Goal: Task Accomplishment & Management: Manage account settings

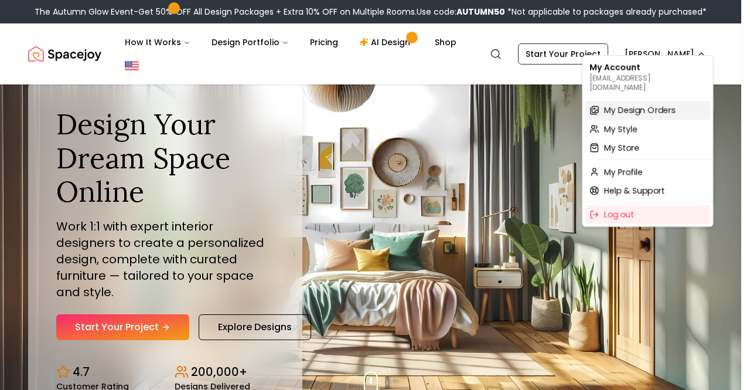
click at [638, 104] on span "My Design Orders" at bounding box center [638, 110] width 71 height 12
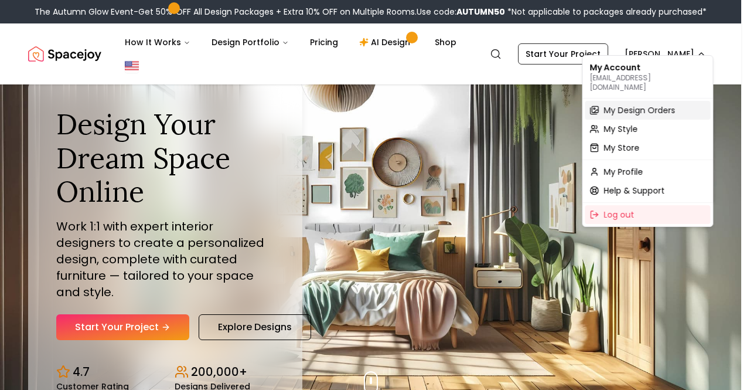
click at [630, 105] on span "My Design Orders" at bounding box center [638, 110] width 71 height 12
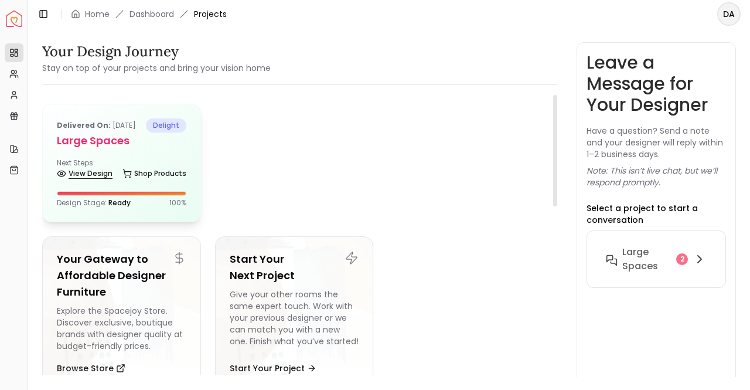
click at [89, 182] on link "View Design" at bounding box center [85, 173] width 56 height 16
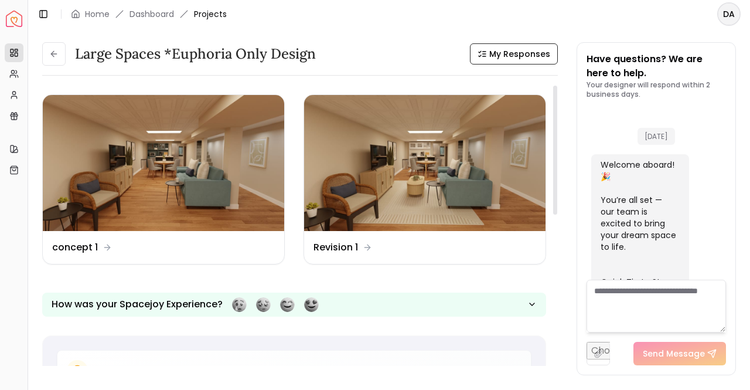
scroll to position [2347, 0]
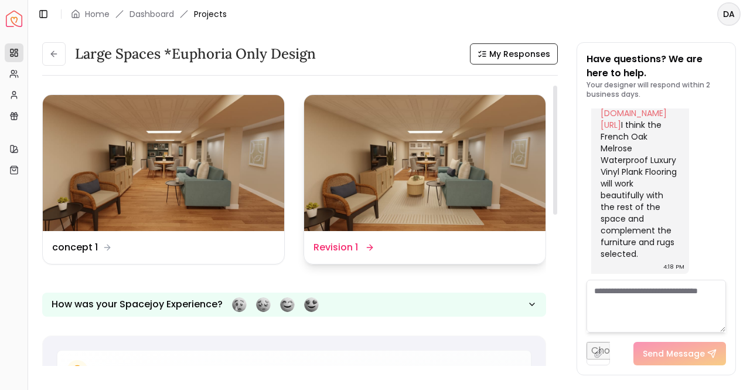
click at [401, 154] on img at bounding box center [424, 163] width 241 height 136
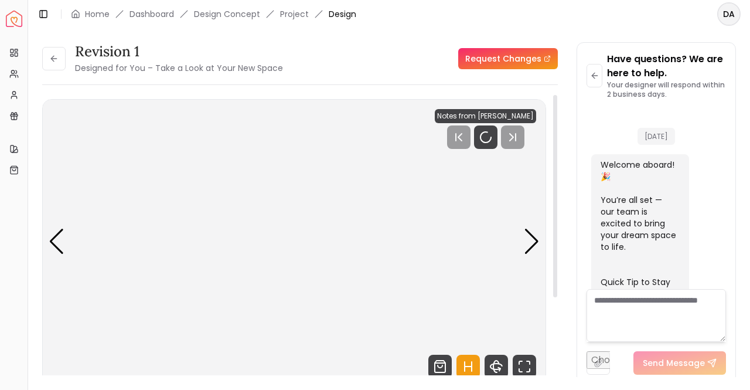
scroll to position [2338, 0]
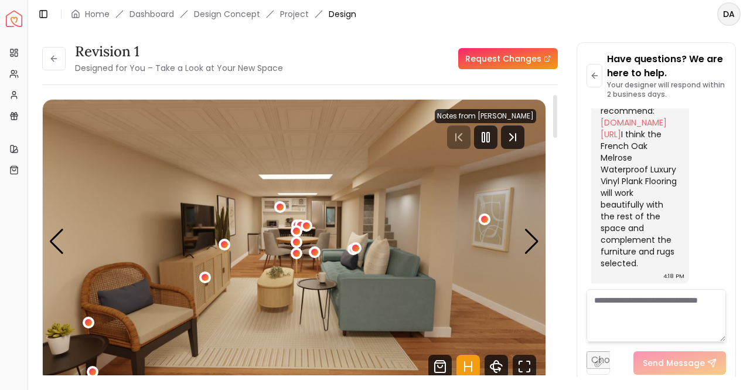
click at [278, 325] on img "1 / 7" at bounding box center [294, 241] width 503 height 283
click at [532, 236] on div "Next slide" at bounding box center [532, 241] width 16 height 26
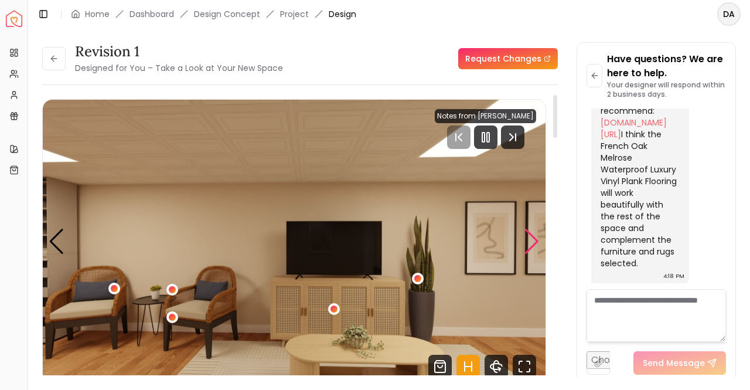
click at [532, 236] on div "Next slide" at bounding box center [532, 241] width 16 height 26
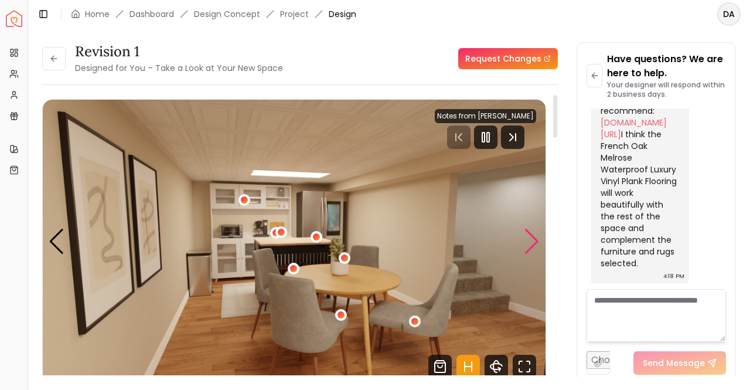
click at [532, 236] on div "Next slide" at bounding box center [532, 241] width 16 height 26
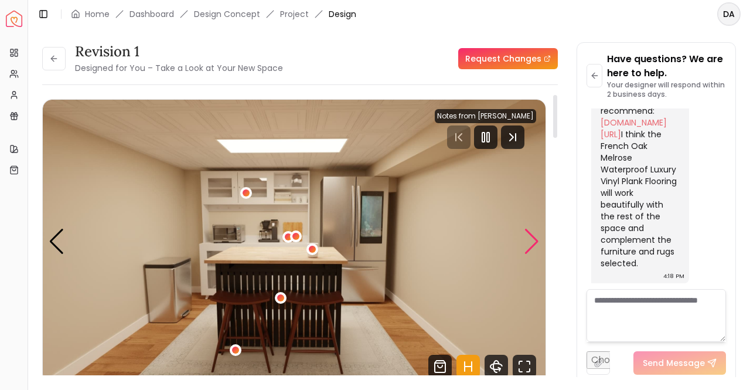
click at [532, 236] on div "Next slide" at bounding box center [532, 241] width 16 height 26
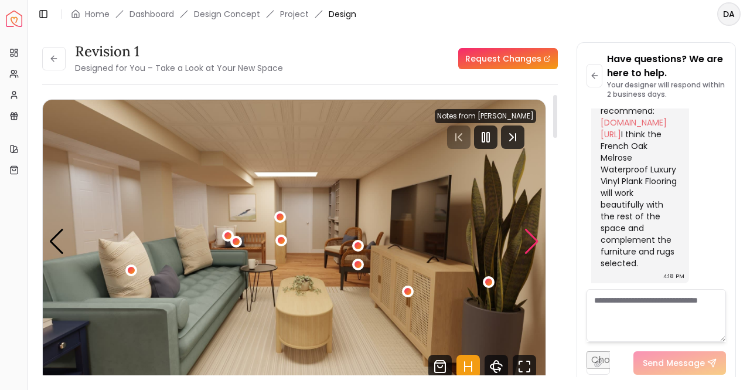
click at [532, 236] on div "Next slide" at bounding box center [532, 241] width 16 height 26
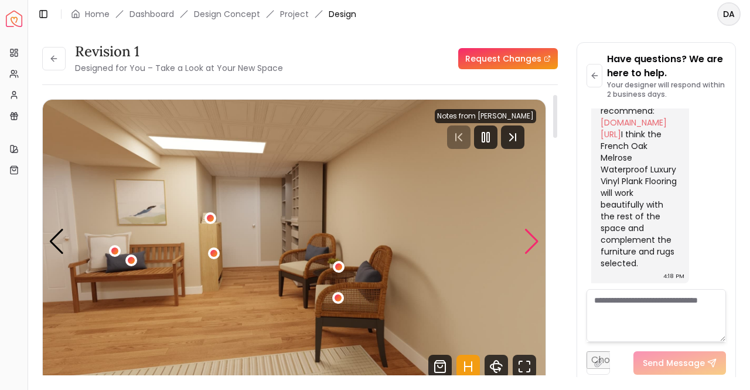
click at [532, 236] on div "Next slide" at bounding box center [532, 241] width 16 height 26
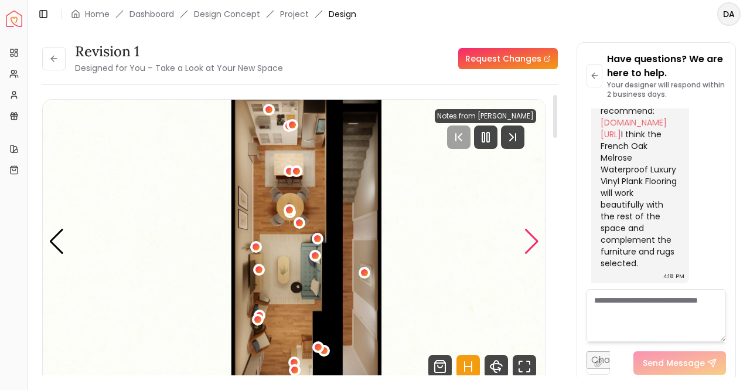
click at [532, 236] on div "Next slide" at bounding box center [532, 241] width 16 height 26
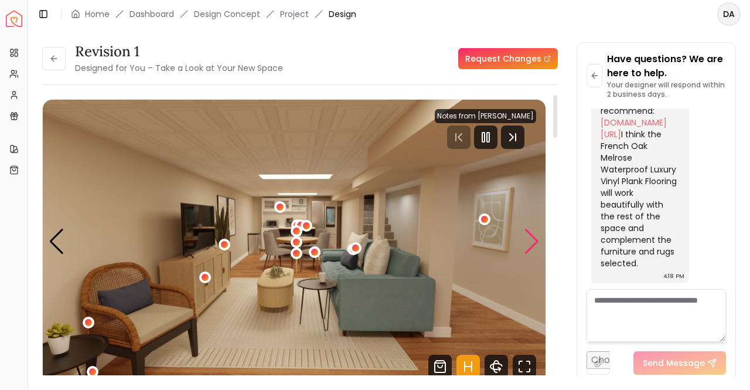
click at [532, 236] on div "Next slide" at bounding box center [532, 241] width 16 height 26
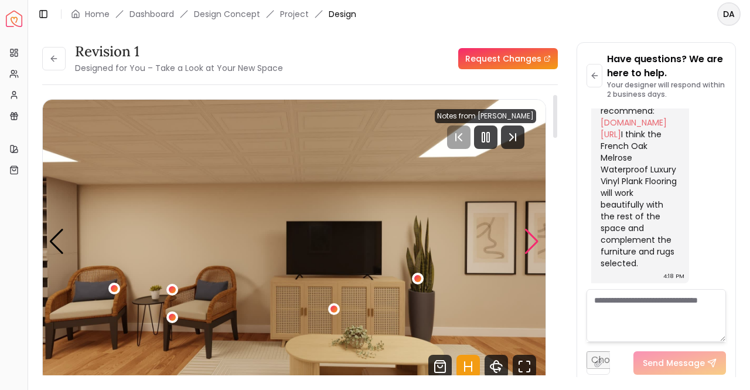
click at [532, 236] on div "Next slide" at bounding box center [532, 241] width 16 height 26
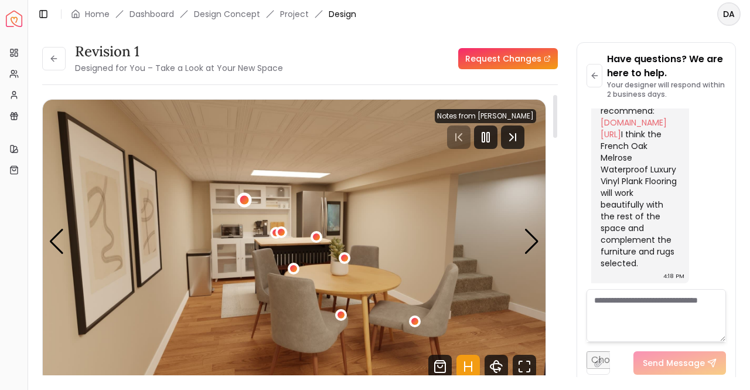
click at [247, 198] on div "3 / 7" at bounding box center [244, 200] width 9 height 9
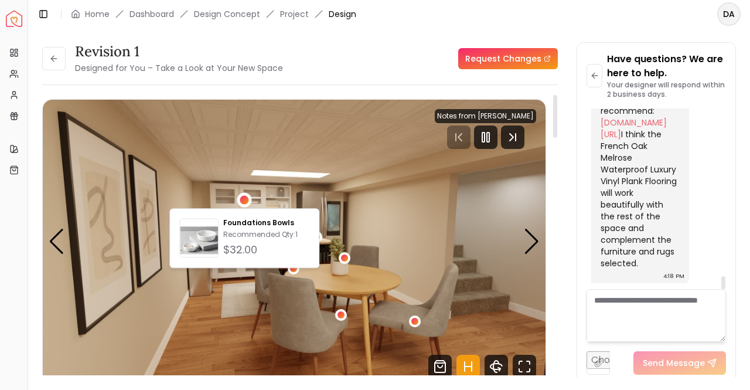
click at [562, 186] on div "Revision 1 Designed for You – Take a Look at Your New Space Request Changes Rev…" at bounding box center [389, 202] width 694 height 320
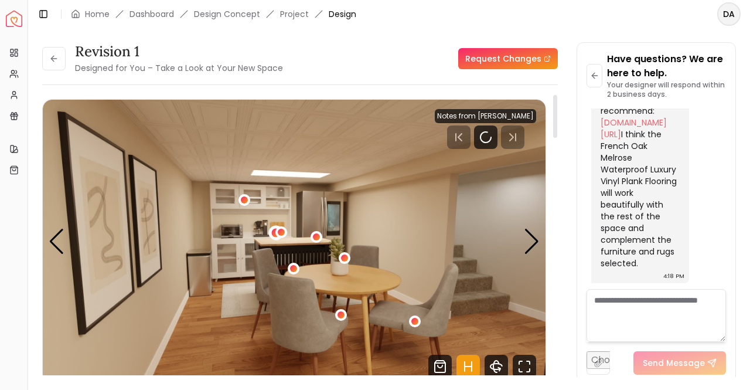
click at [272, 233] on div "3 / 7" at bounding box center [275, 232] width 9 height 9
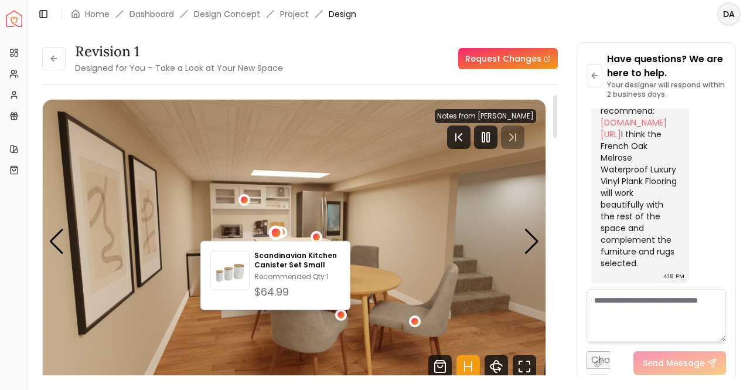
click at [304, 233] on img "3 / 7" at bounding box center [294, 241] width 503 height 283
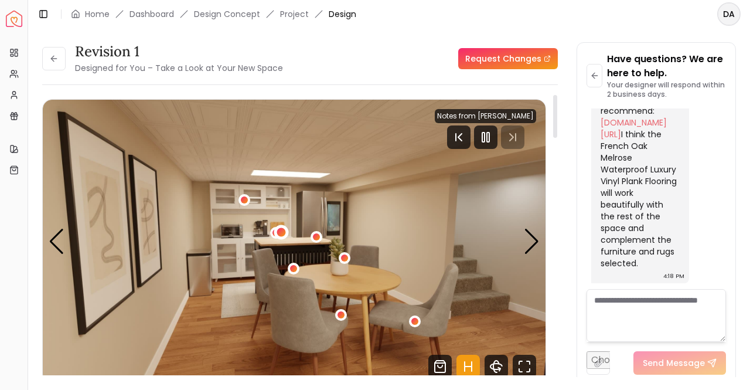
click at [284, 231] on div "3 / 7" at bounding box center [281, 232] width 9 height 9
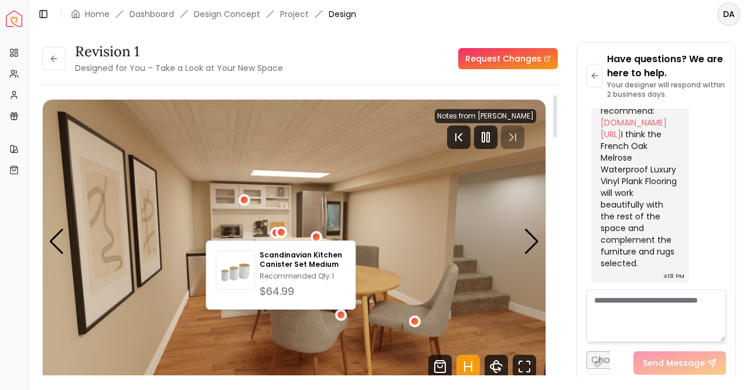
click at [350, 200] on img "3 / 7" at bounding box center [294, 241] width 503 height 283
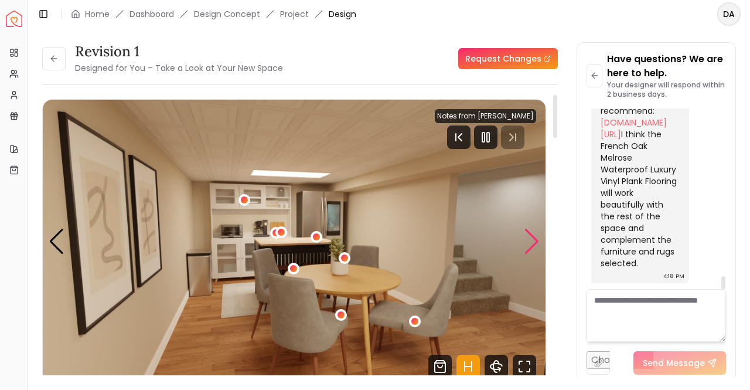
click at [537, 243] on div "Next slide" at bounding box center [532, 241] width 16 height 26
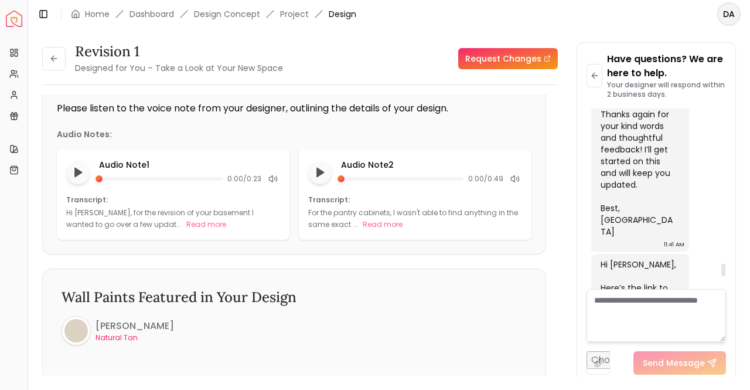
scroll to position [2221, 0]
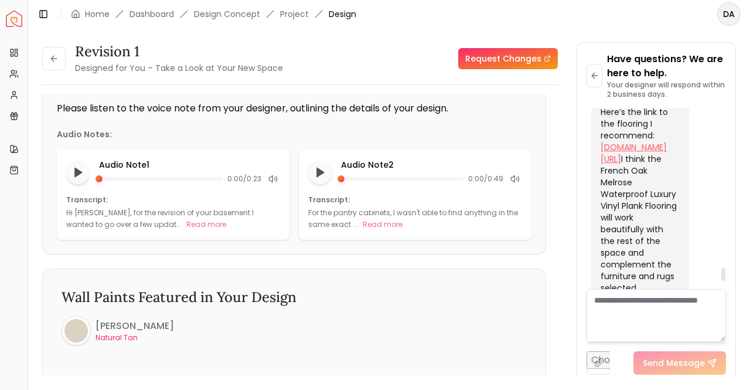
click at [649, 165] on link "[DOMAIN_NAME][URL]" at bounding box center [634, 152] width 66 height 23
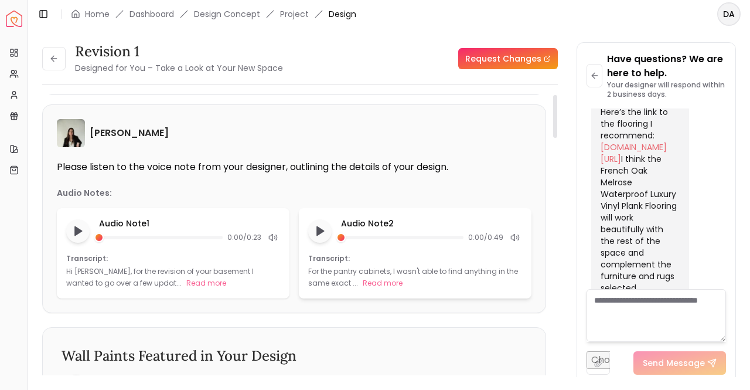
scroll to position [0, 0]
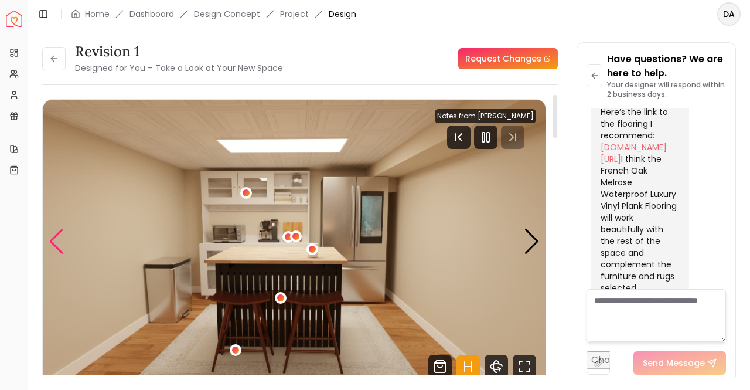
click at [62, 242] on div "Previous slide" at bounding box center [57, 241] width 16 height 26
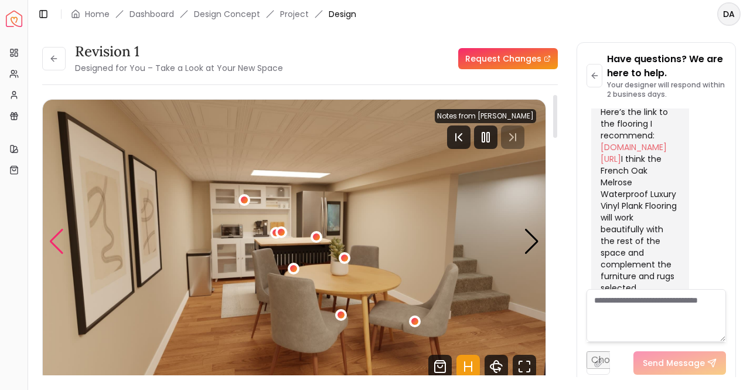
click at [62, 242] on div "Previous slide" at bounding box center [57, 241] width 16 height 26
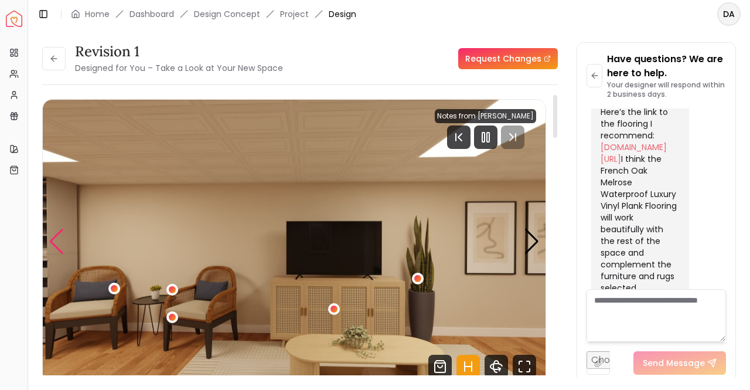
click at [62, 242] on div "Previous slide" at bounding box center [57, 241] width 16 height 26
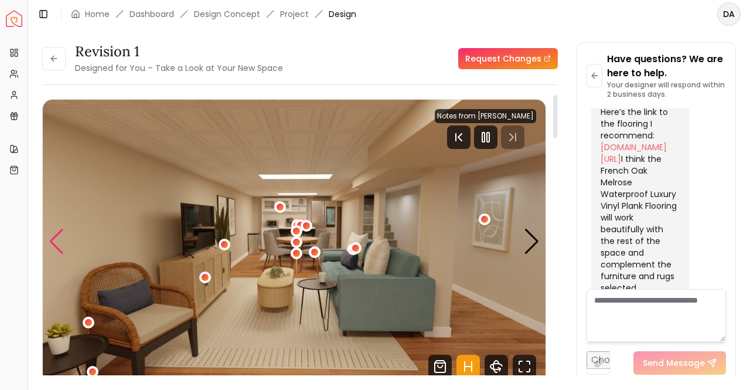
click at [62, 242] on div "Previous slide" at bounding box center [57, 241] width 16 height 26
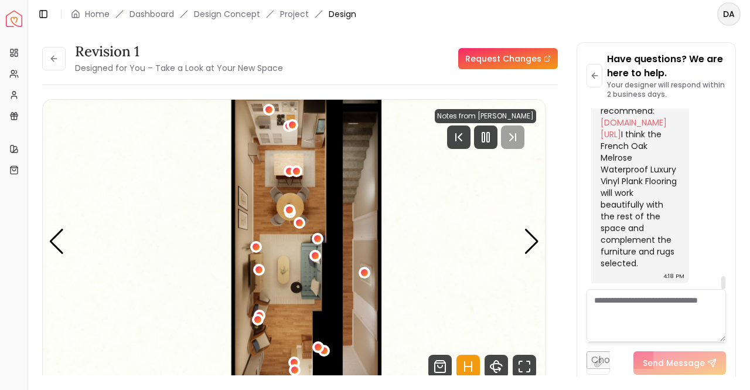
click at [659, 312] on textarea at bounding box center [655, 315] width 139 height 53
click at [60, 62] on button at bounding box center [53, 58] width 23 height 23
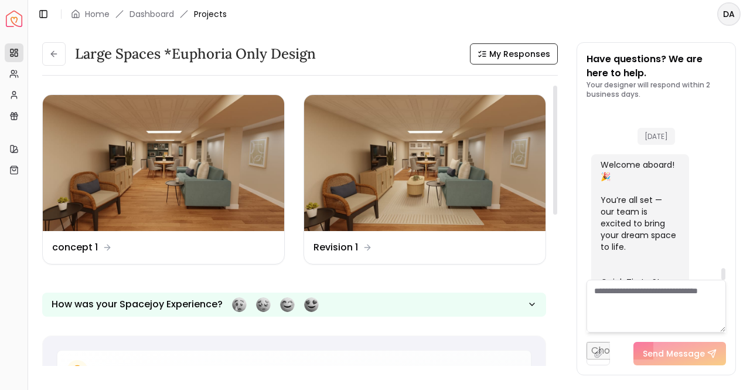
scroll to position [2347, 0]
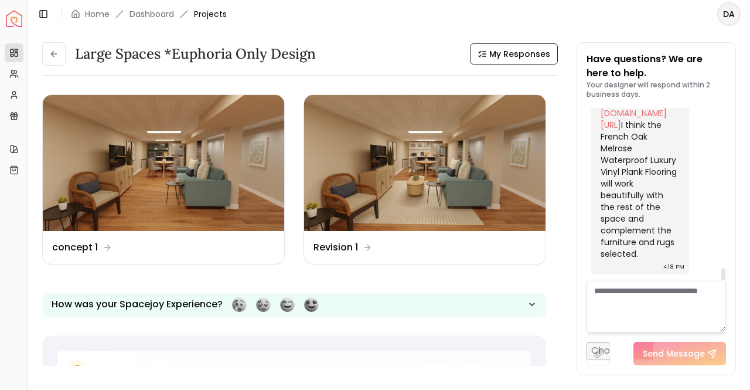
click at [627, 306] on textarea at bounding box center [655, 305] width 139 height 53
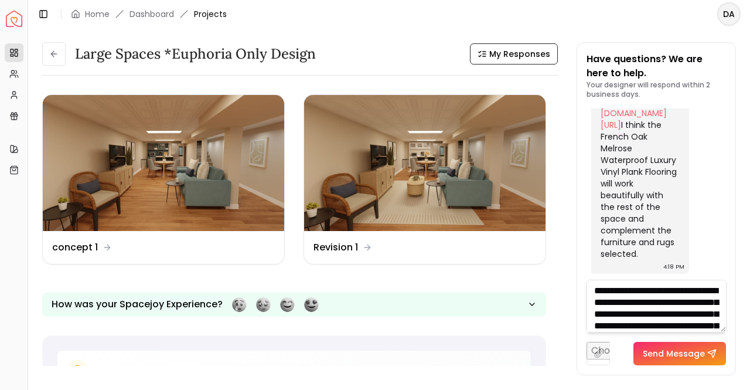
scroll to position [59, 0]
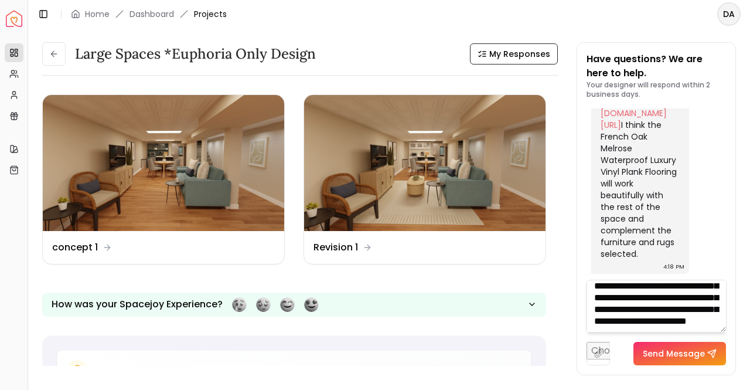
click at [633, 302] on textarea "**********" at bounding box center [656, 305] width 140 height 53
type textarea "**********"
click at [674, 315] on textarea "**********" at bounding box center [656, 305] width 140 height 53
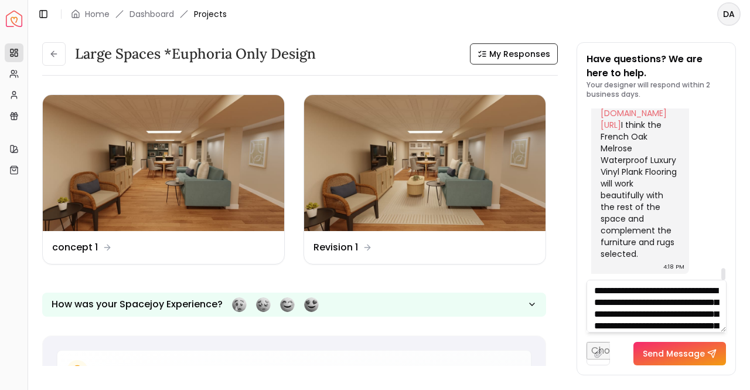
drag, startPoint x: 628, startPoint y: 325, endPoint x: 562, endPoint y: 267, distance: 87.2
click at [562, 265] on div "Large Spaces *Euphoria Only design My Responses Large Spaces *Euphoria Only des…" at bounding box center [389, 202] width 694 height 320
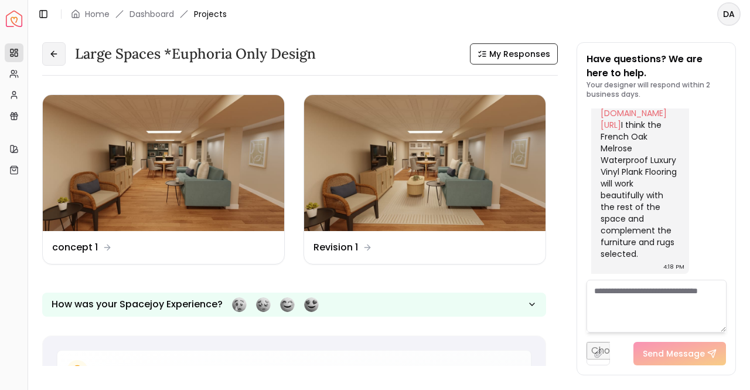
click at [52, 50] on icon at bounding box center [53, 53] width 9 height 9
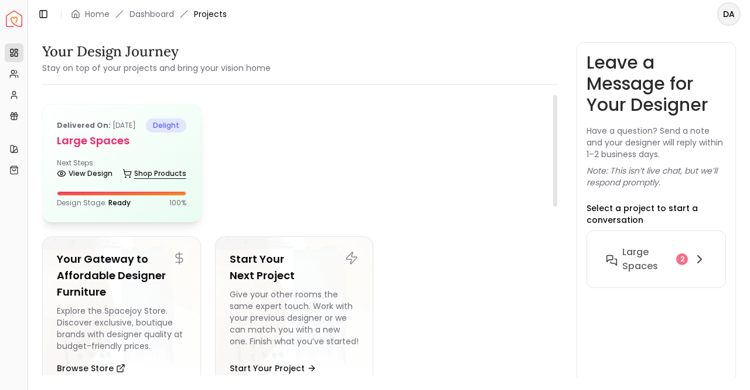
click at [149, 182] on link "Shop Products" at bounding box center [154, 173] width 64 height 16
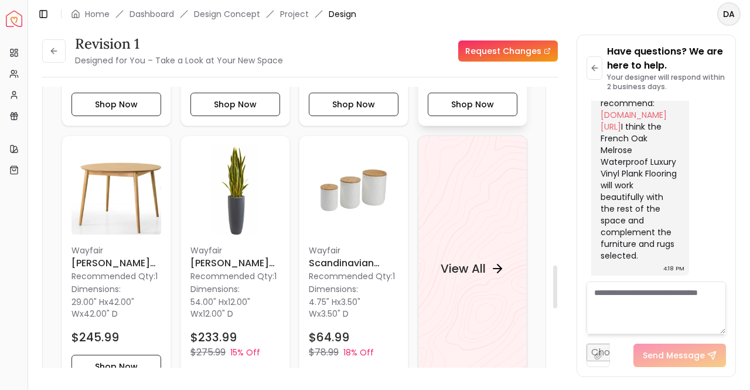
scroll to position [1287, 0]
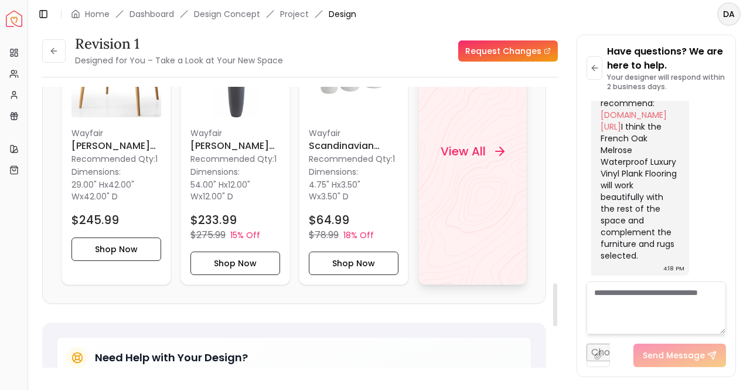
click at [488, 209] on div "View All" at bounding box center [473, 151] width 110 height 267
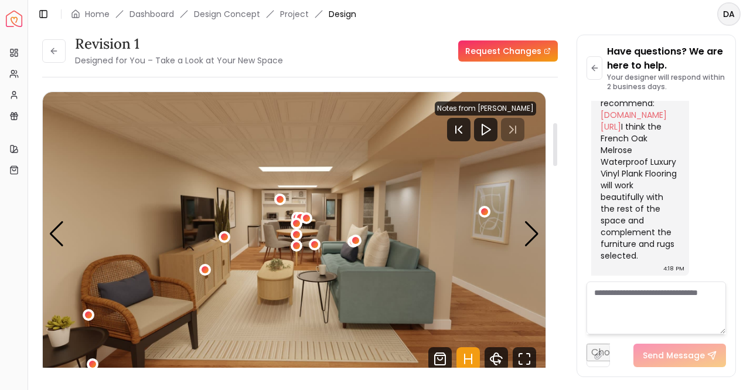
scroll to position [234, 0]
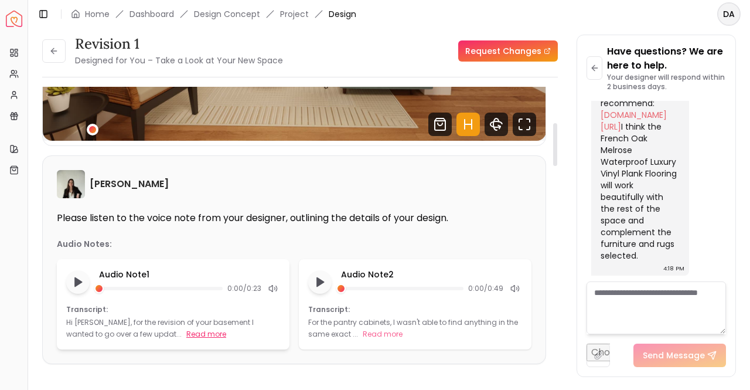
click at [186, 330] on button "Read more" at bounding box center [206, 334] width 40 height 12
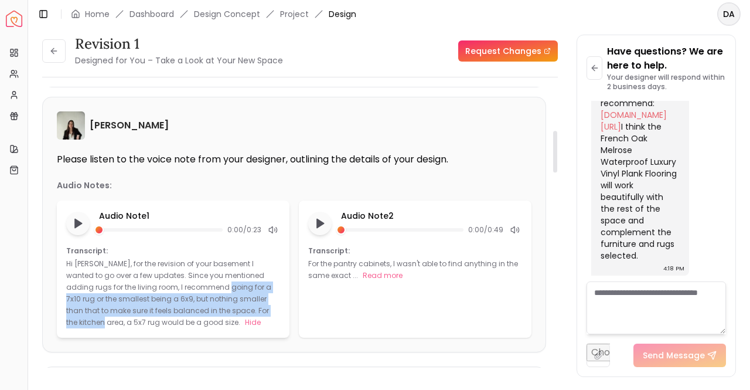
drag, startPoint x: 198, startPoint y: 284, endPoint x: 265, endPoint y: 307, distance: 70.6
click at [265, 307] on p "Hi [PERSON_NAME], for the revision of your basement I wanted to go over a few u…" at bounding box center [168, 292] width 205 height 69
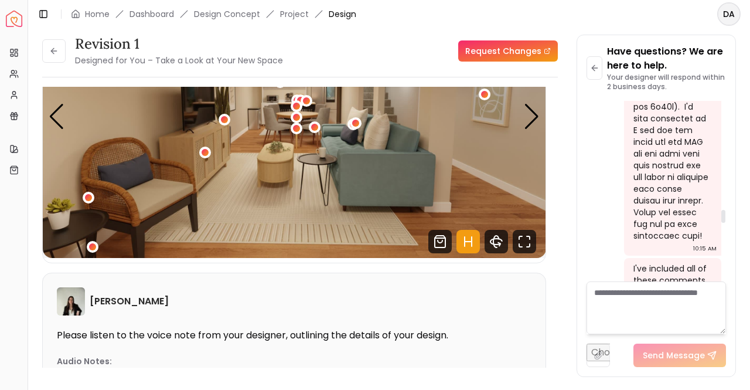
scroll to position [1459, 0]
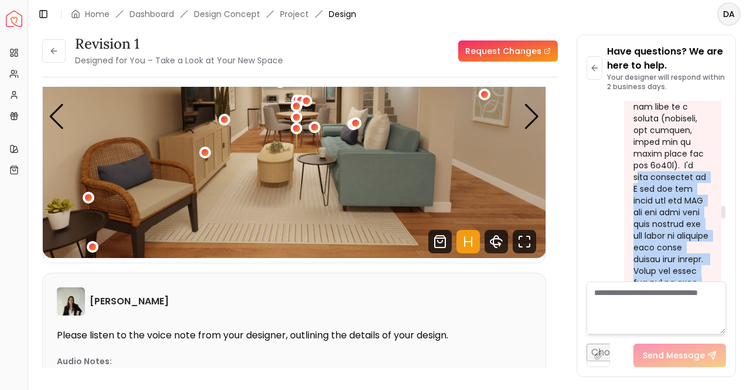
drag, startPoint x: 681, startPoint y: 141, endPoint x: 715, endPoint y: 271, distance: 135.0
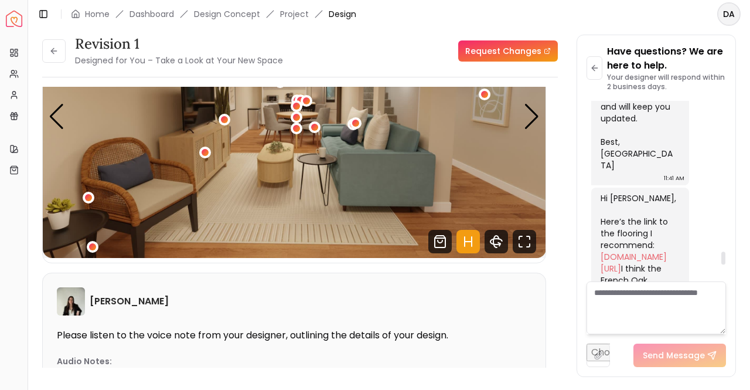
scroll to position [2162, 0]
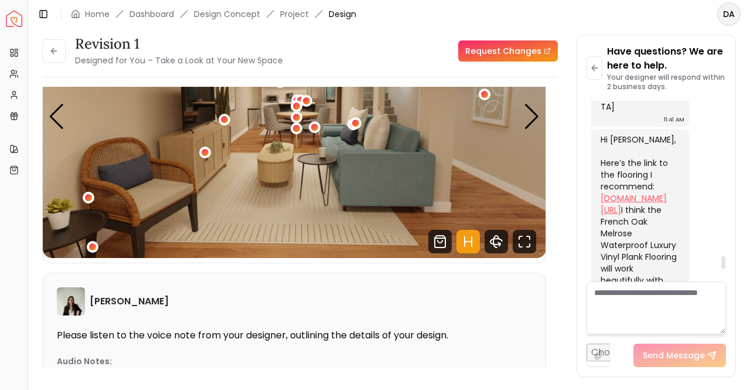
click at [643, 216] on link "[DOMAIN_NAME][URL]" at bounding box center [634, 203] width 66 height 23
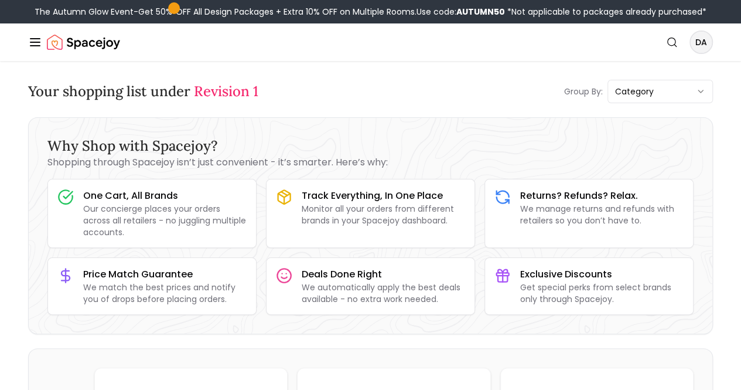
click at [61, 36] on img "Spacejoy" at bounding box center [83, 41] width 73 height 23
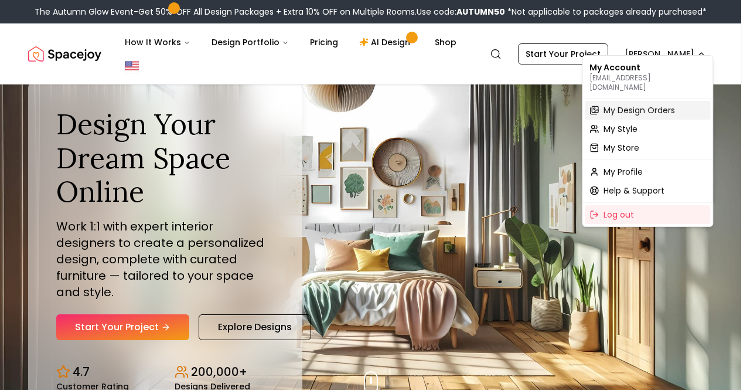
click at [621, 104] on span "My Design Orders" at bounding box center [638, 110] width 71 height 12
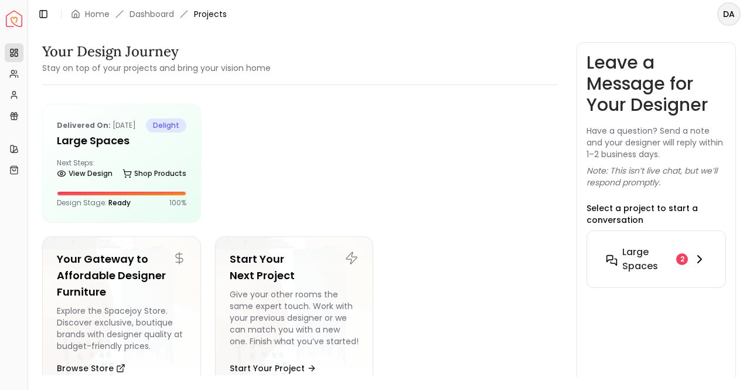
click at [637, 256] on h6 "Large Spaces" at bounding box center [646, 259] width 49 height 28
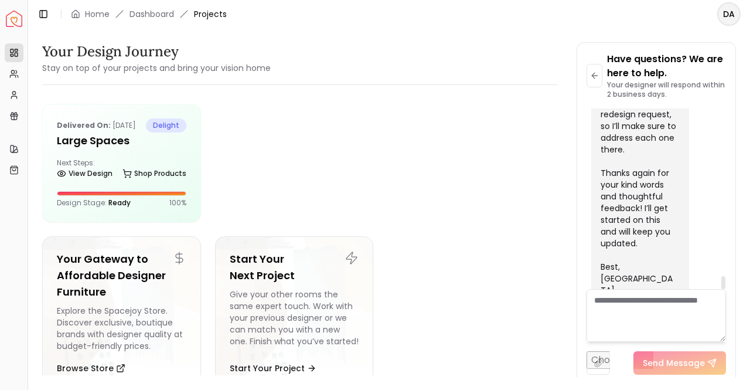
scroll to position [2338, 0]
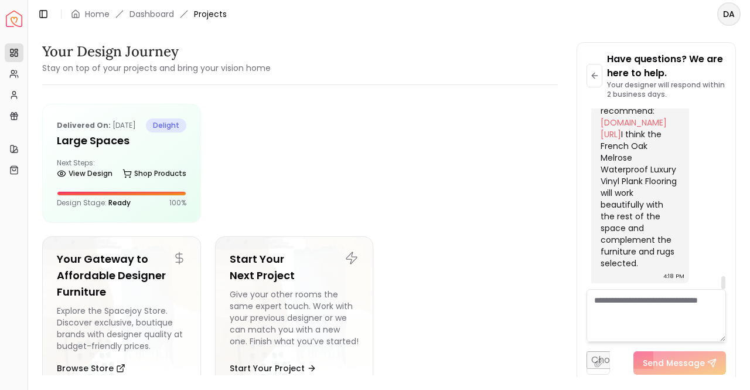
click at [638, 313] on textarea at bounding box center [655, 315] width 139 height 53
drag, startPoint x: 641, startPoint y: 310, endPoint x: 661, endPoint y: 314, distance: 20.3
click at [661, 314] on textarea at bounding box center [655, 315] width 139 height 53
paste textarea "**********"
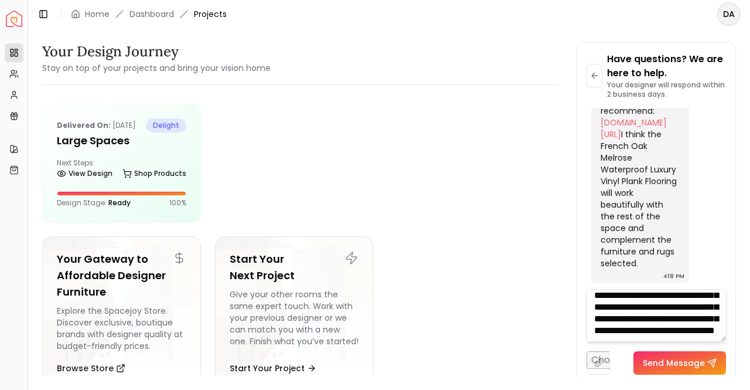
scroll to position [74, 0]
type textarea "**********"
click at [682, 360] on button "Send Message" at bounding box center [679, 362] width 93 height 23
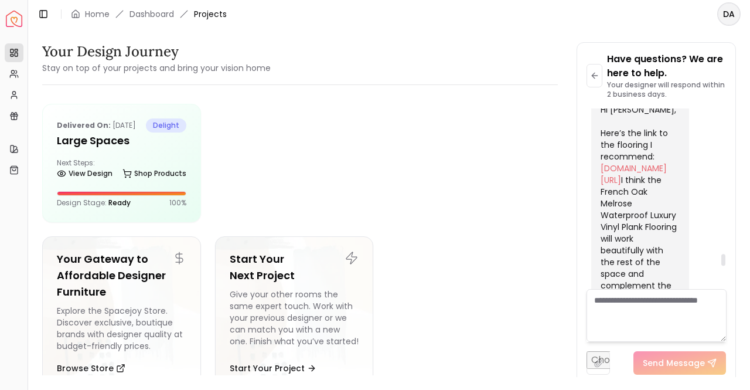
scroll to position [1906, 0]
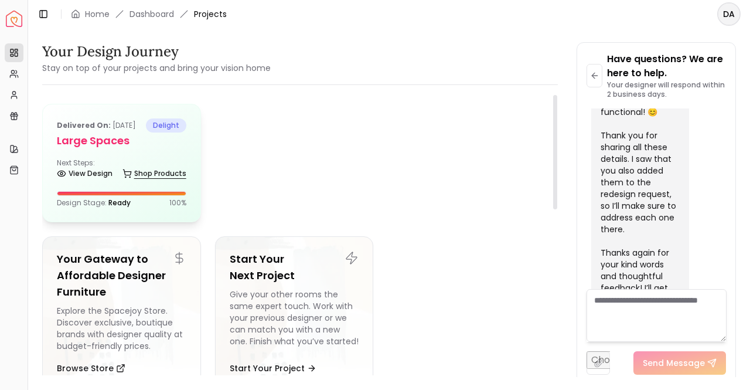
click at [170, 182] on link "Shop Products" at bounding box center [154, 173] width 64 height 16
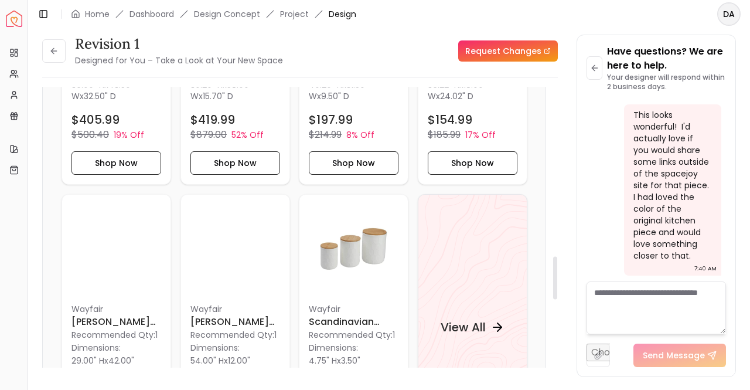
scroll to position [1169, 0]
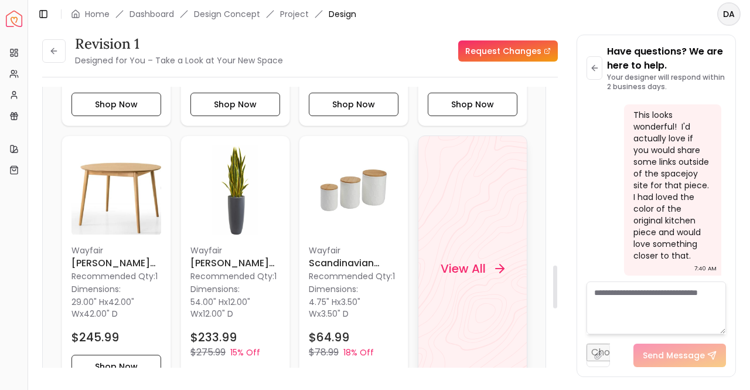
click at [492, 262] on icon at bounding box center [499, 268] width 14 height 14
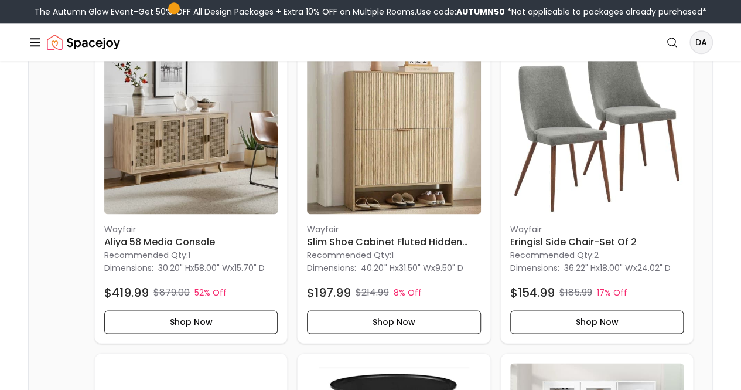
scroll to position [879, 0]
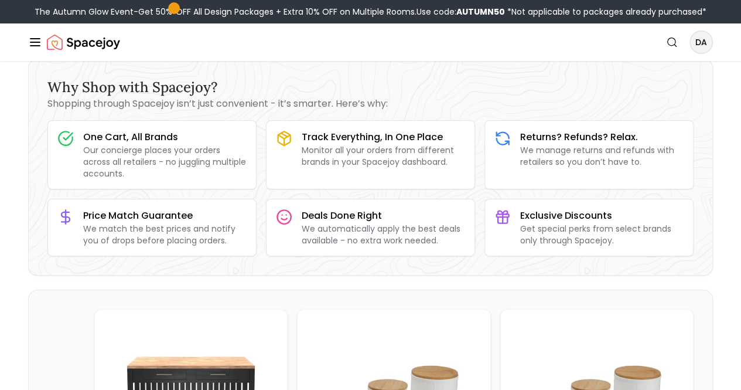
scroll to position [234, 0]
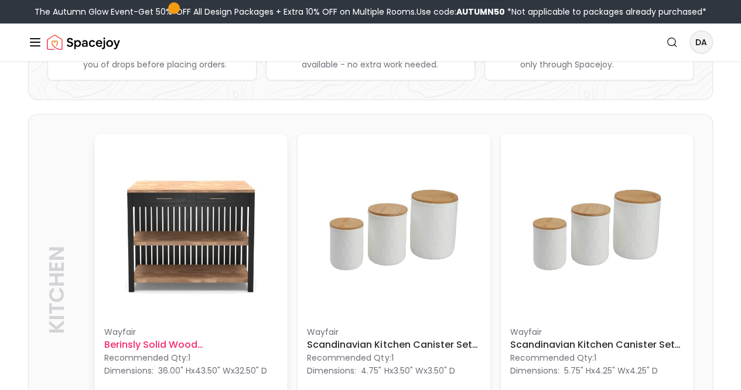
click at [187, 337] on h6 "Berinsly Solid Wood [GEOGRAPHIC_DATA]" at bounding box center [190, 344] width 173 height 14
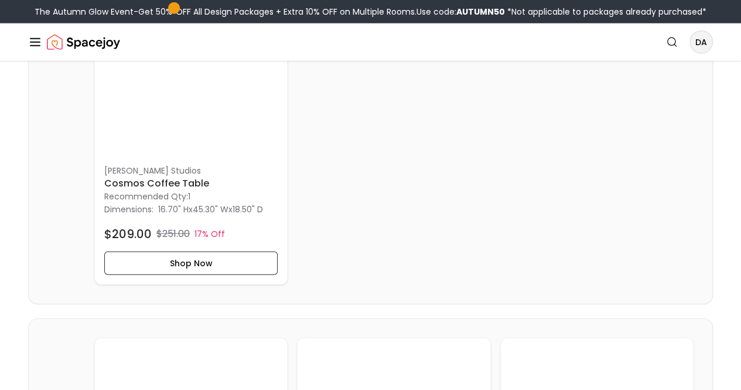
scroll to position [1523, 0]
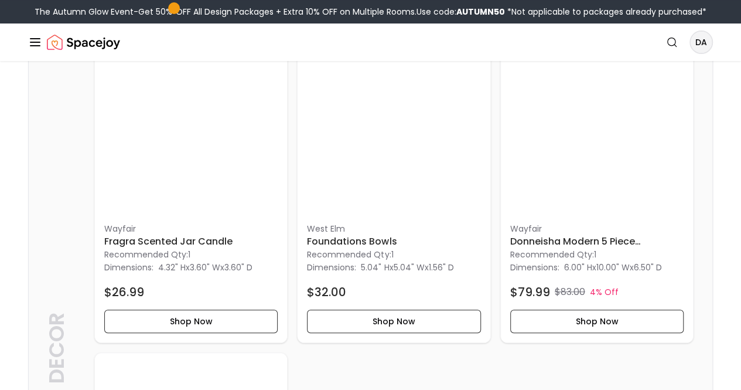
scroll to position [2461, 0]
